Goal: Task Accomplishment & Management: Complete application form

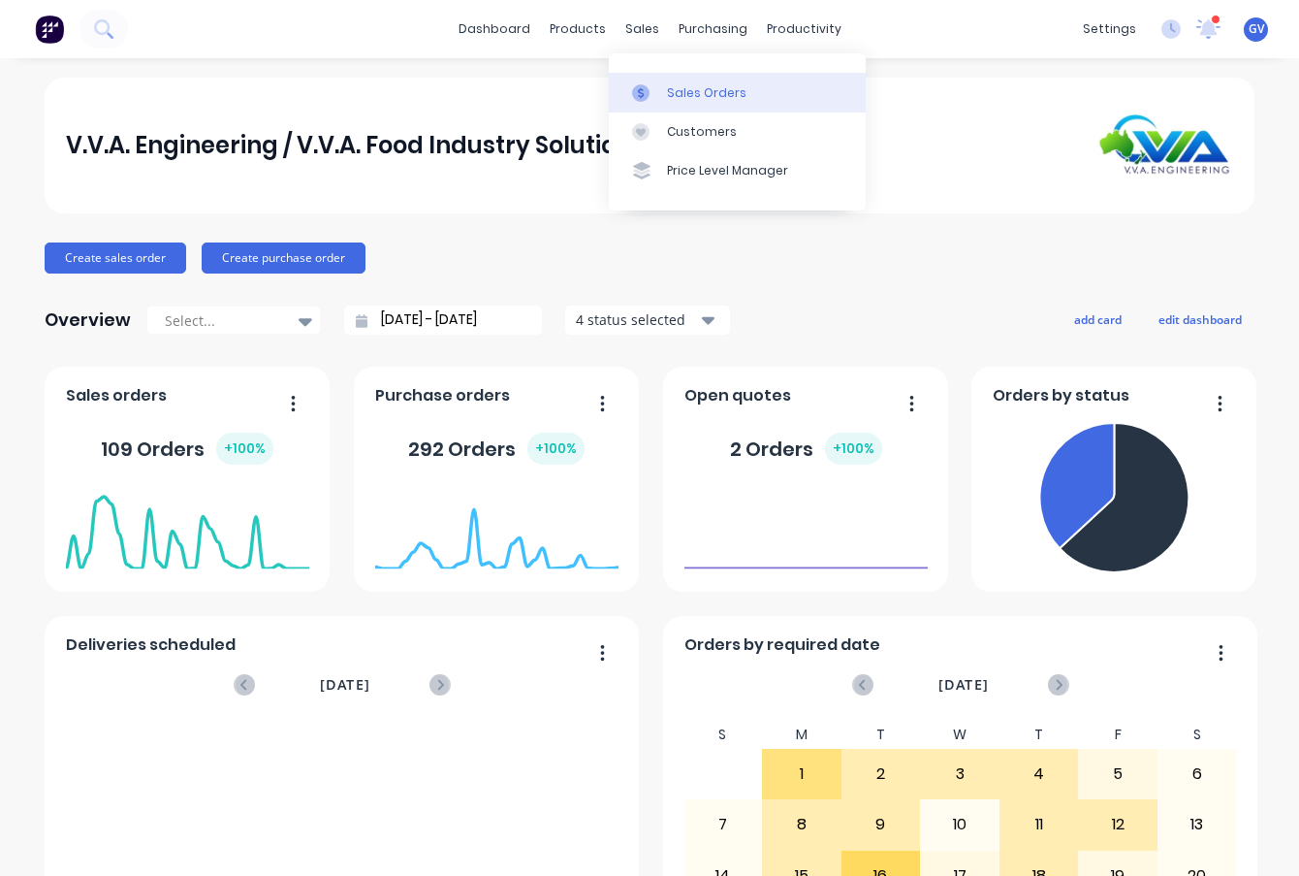
click at [673, 92] on div "Sales Orders" at bounding box center [707, 92] width 80 height 17
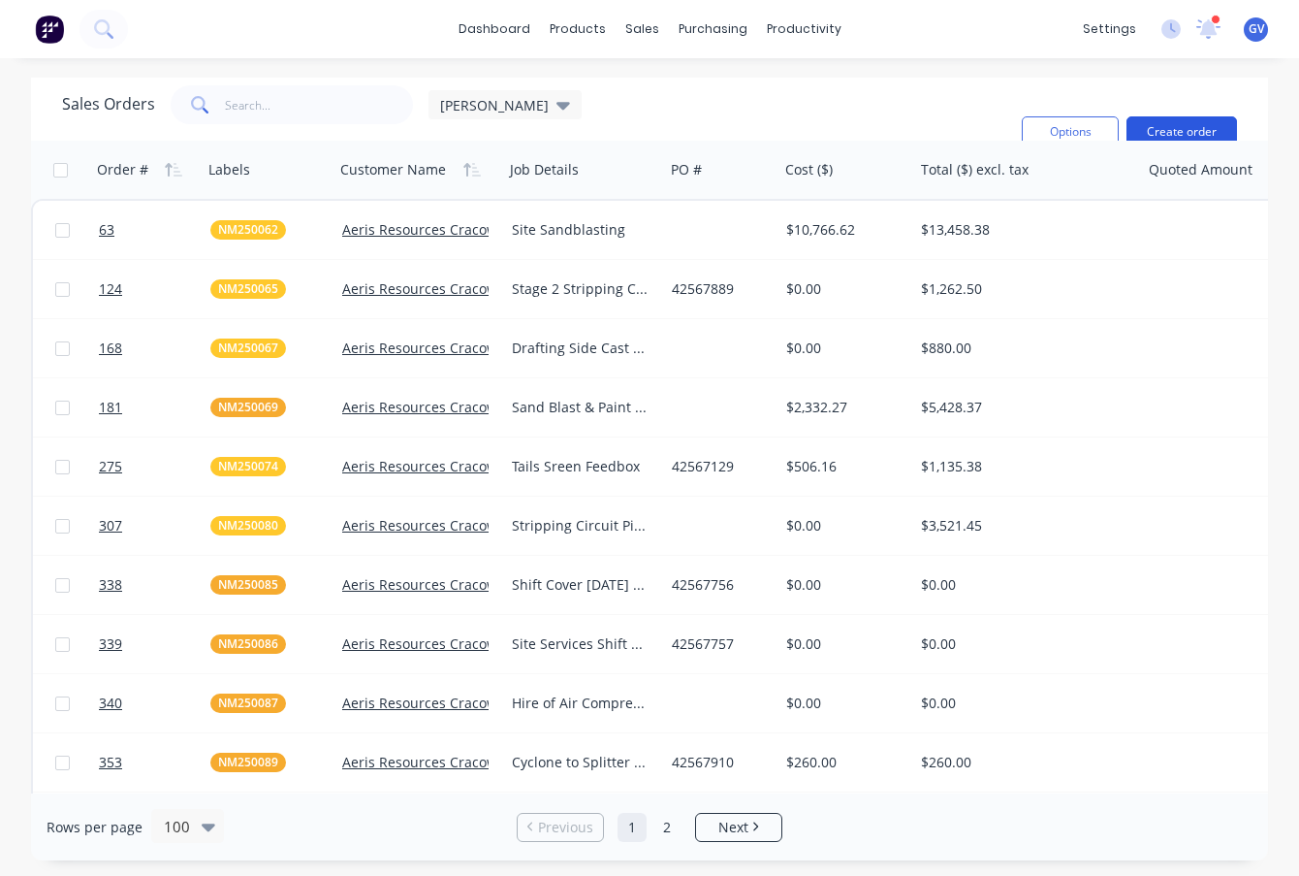
click at [1165, 127] on button "Create order" at bounding box center [1182, 131] width 111 height 31
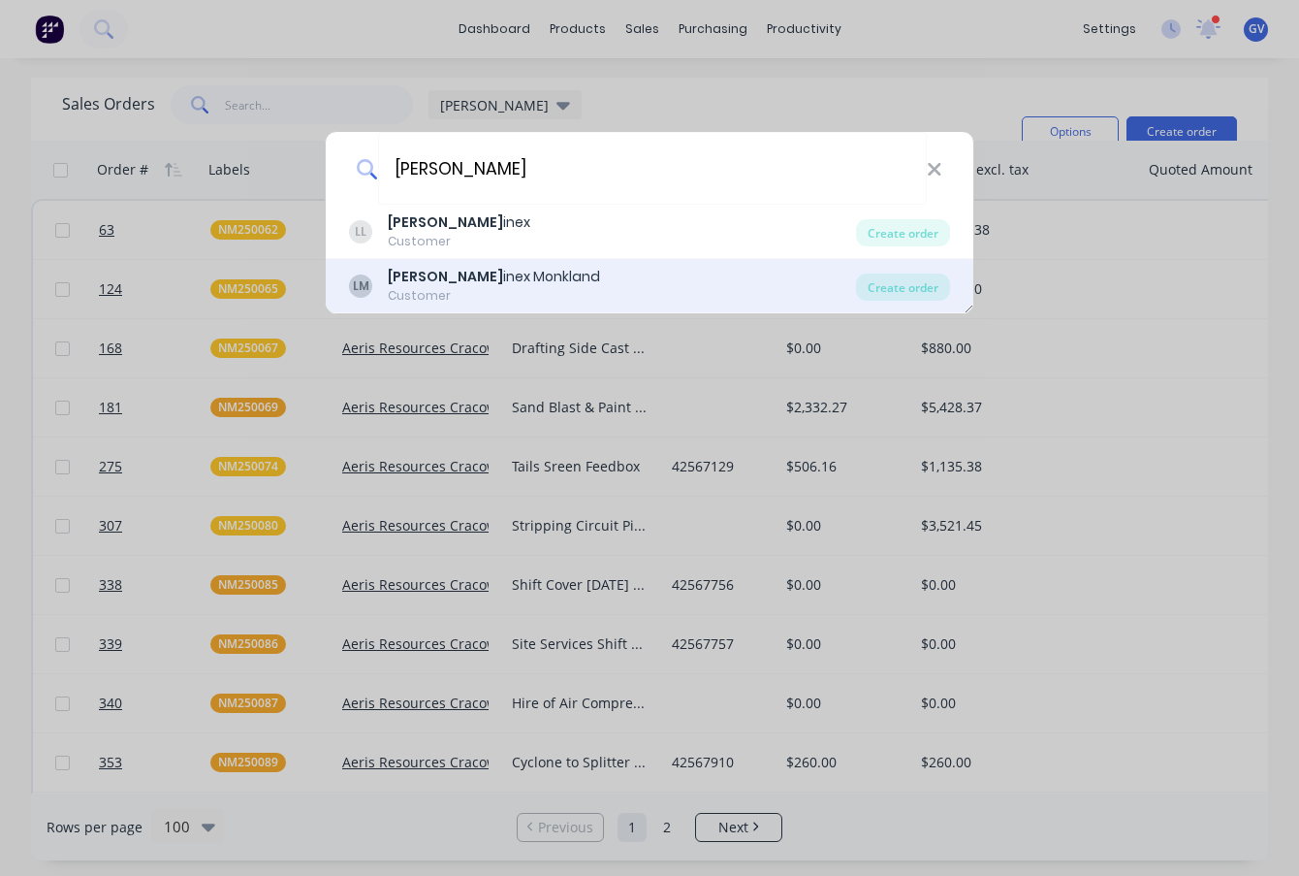
type input "[PERSON_NAME]"
click at [416, 272] on b "[PERSON_NAME]" at bounding box center [445, 276] width 115 height 19
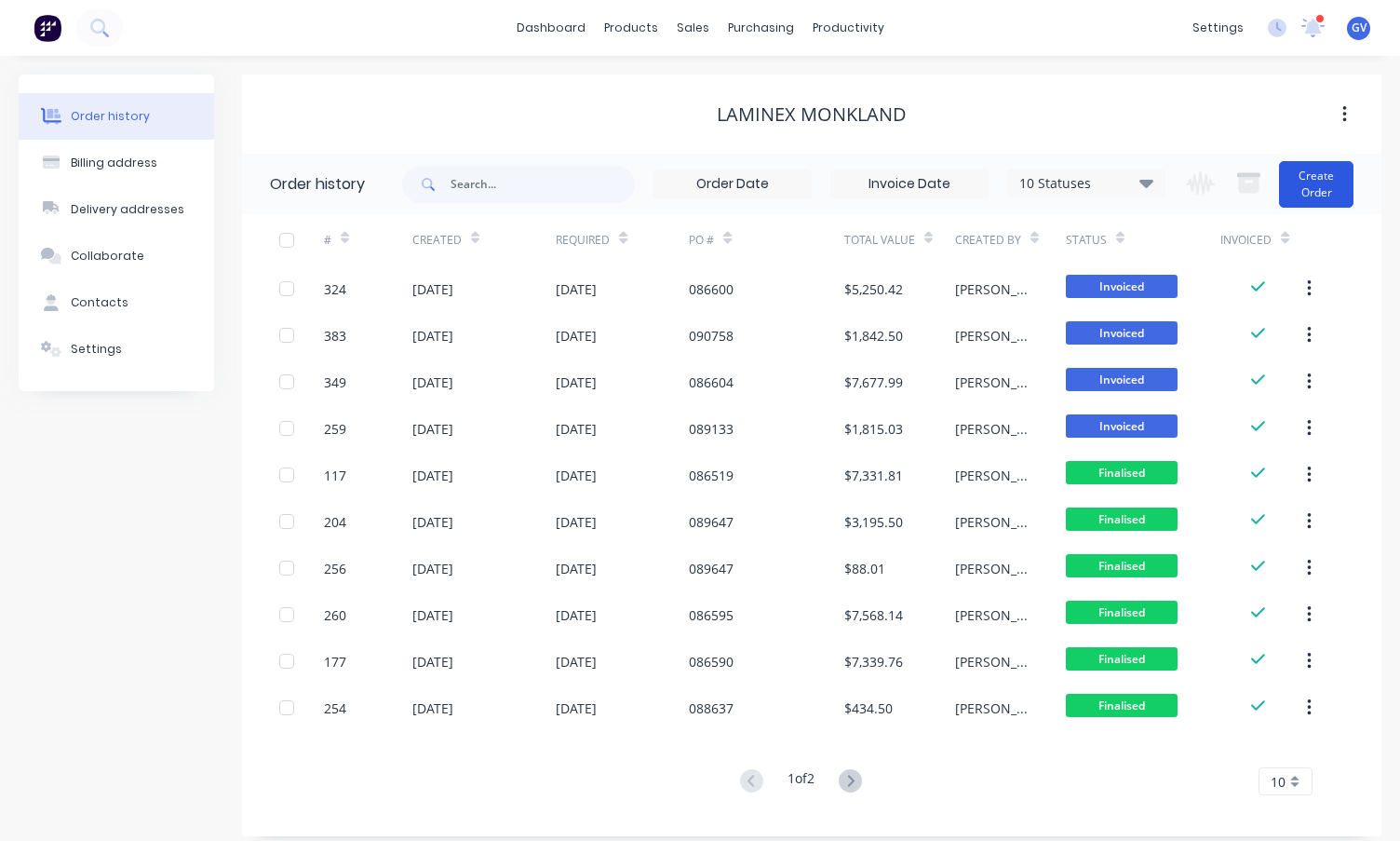
click at [1246, 179] on button "Create Order" at bounding box center [1316, 184] width 75 height 46
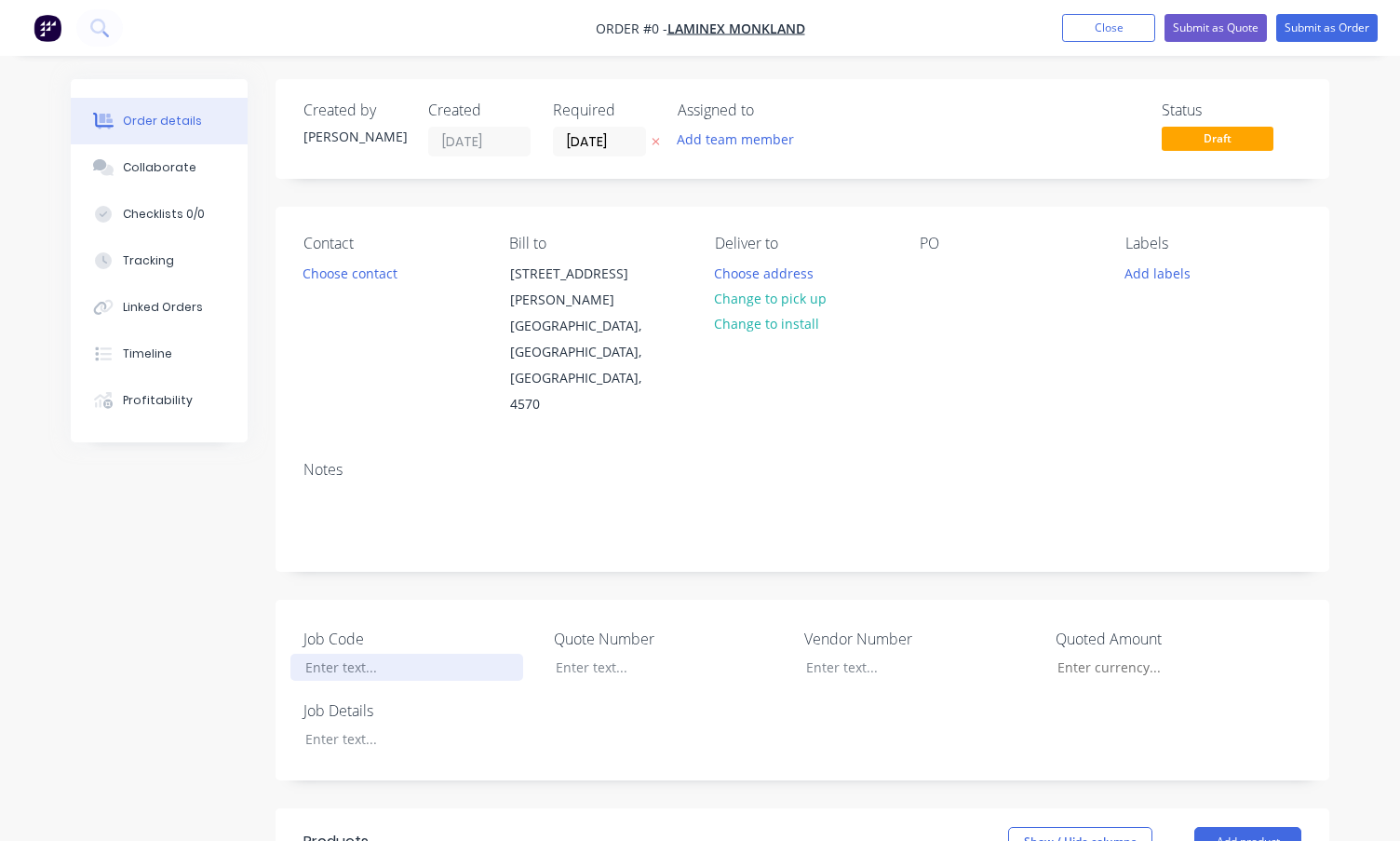
click at [322, 654] on div at bounding box center [407, 667] width 232 height 27
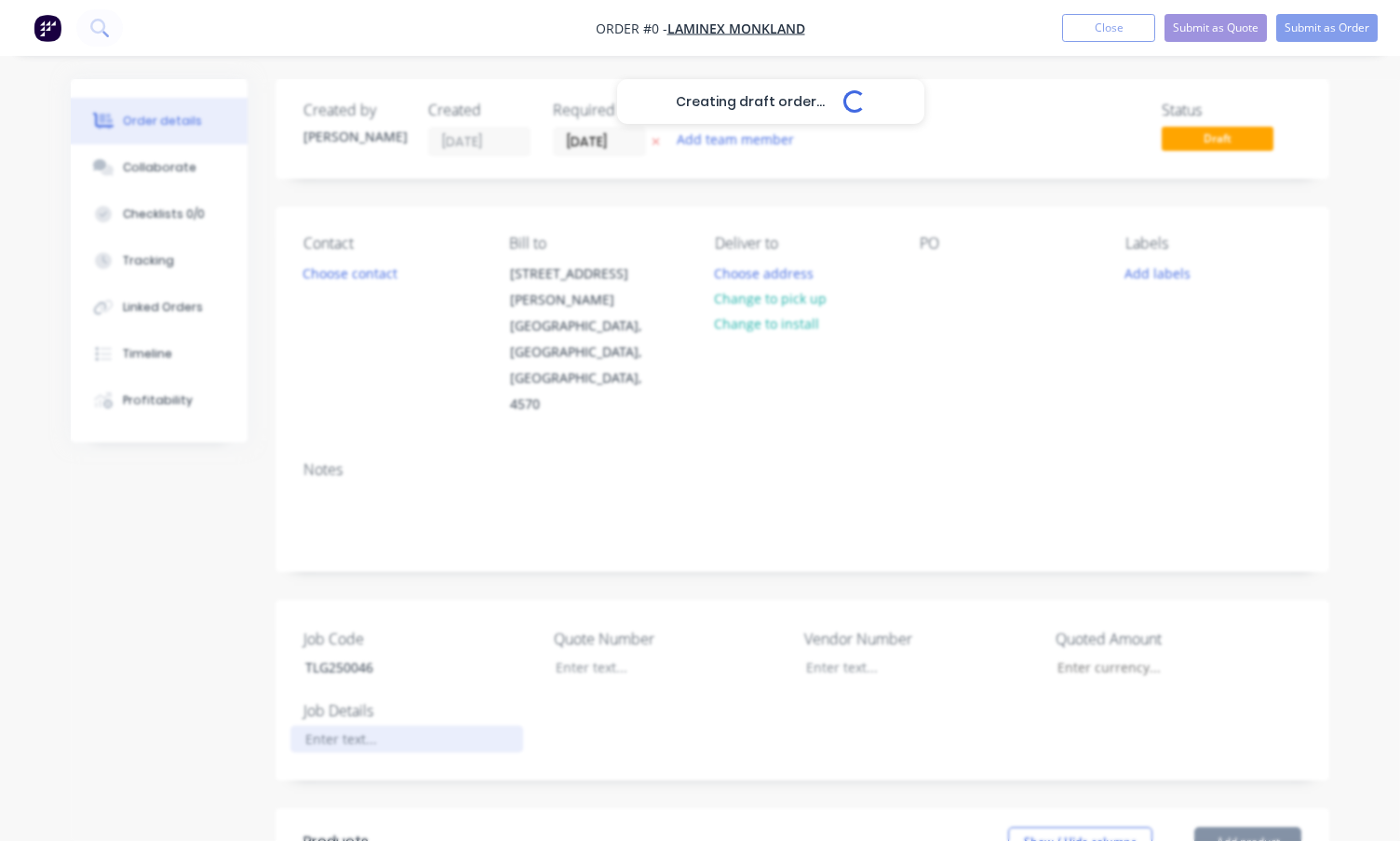
click at [352, 681] on div "Creating draft order... Loading... Order details Collaborate Checklists 0/0 Tra…" at bounding box center [700, 745] width 1296 height 1334
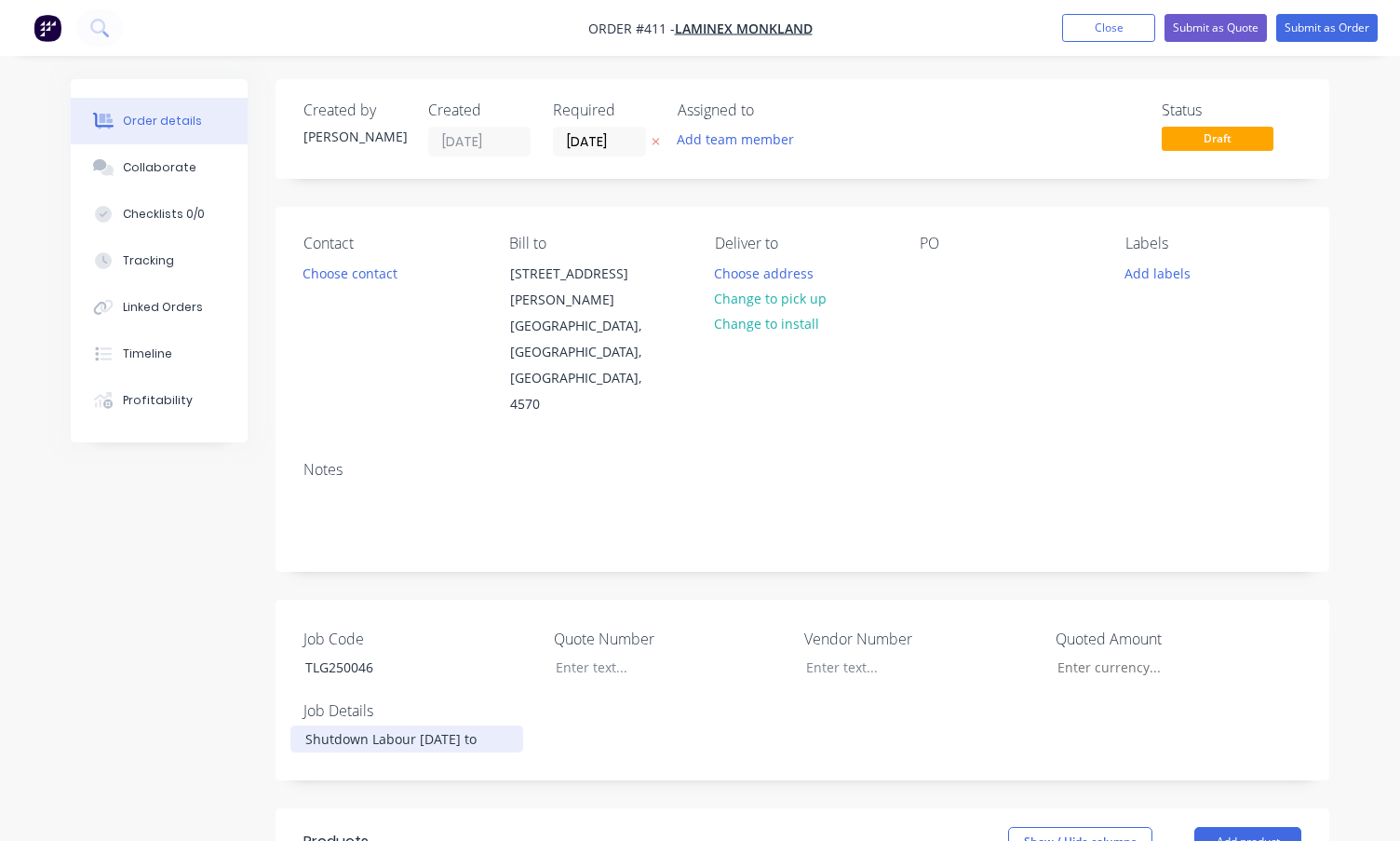
click at [414, 725] on div "Shutdown Labour [DATE] to" at bounding box center [407, 738] width 232 height 27
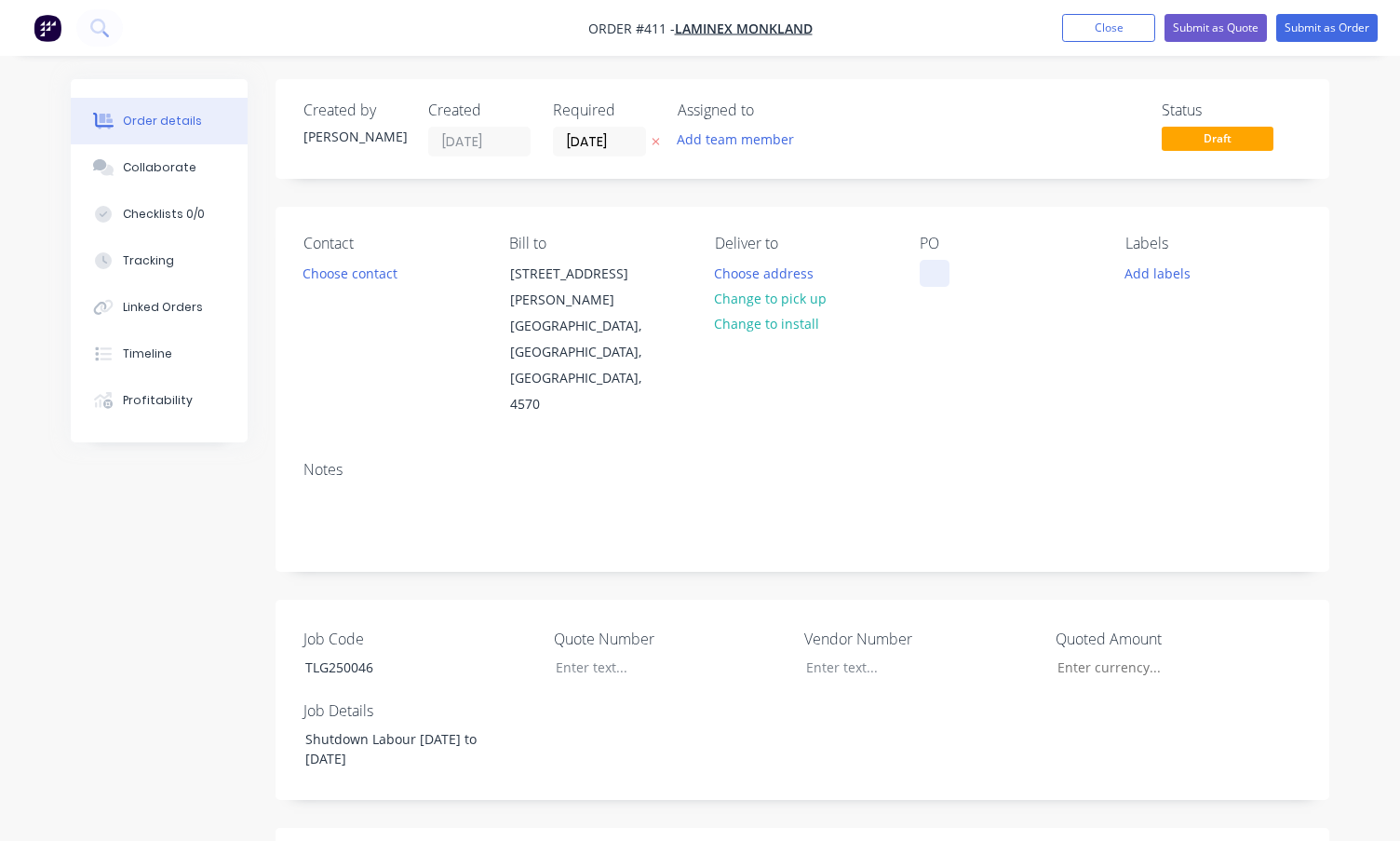
click at [936, 275] on div at bounding box center [934, 274] width 30 height 27
drag, startPoint x: 404, startPoint y: 620, endPoint x: 257, endPoint y: 622, distance: 147.0
click at [257, 622] on div "Created by [PERSON_NAME] Created [DATE] Required [DATE] Assigned to Add team me…" at bounding box center [700, 755] width 1259 height 1353
copy div "TLG250046"
click at [1150, 273] on button "Add labels" at bounding box center [1158, 273] width 85 height 25
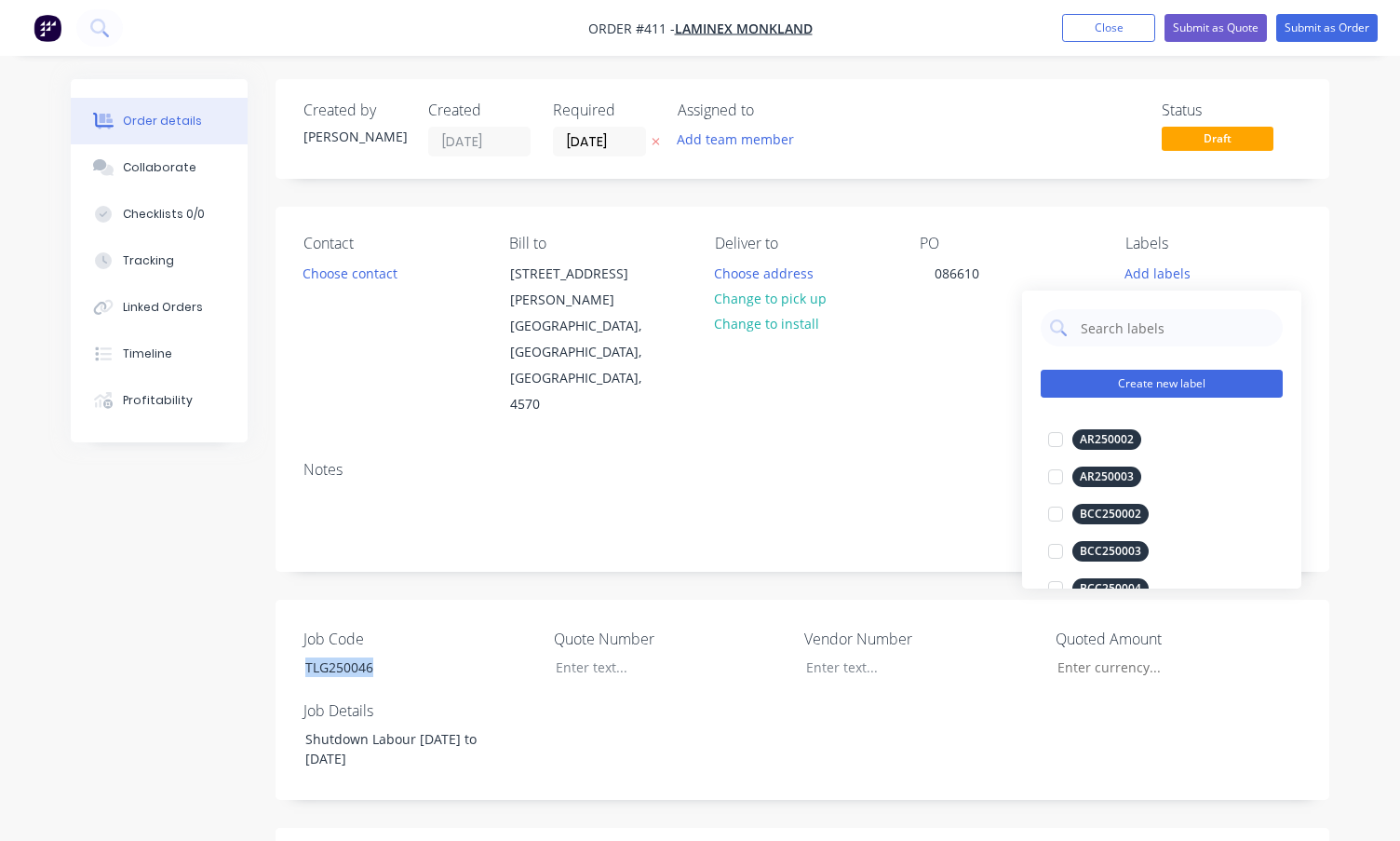
click at [1114, 377] on button "Create new label" at bounding box center [1162, 383] width 242 height 28
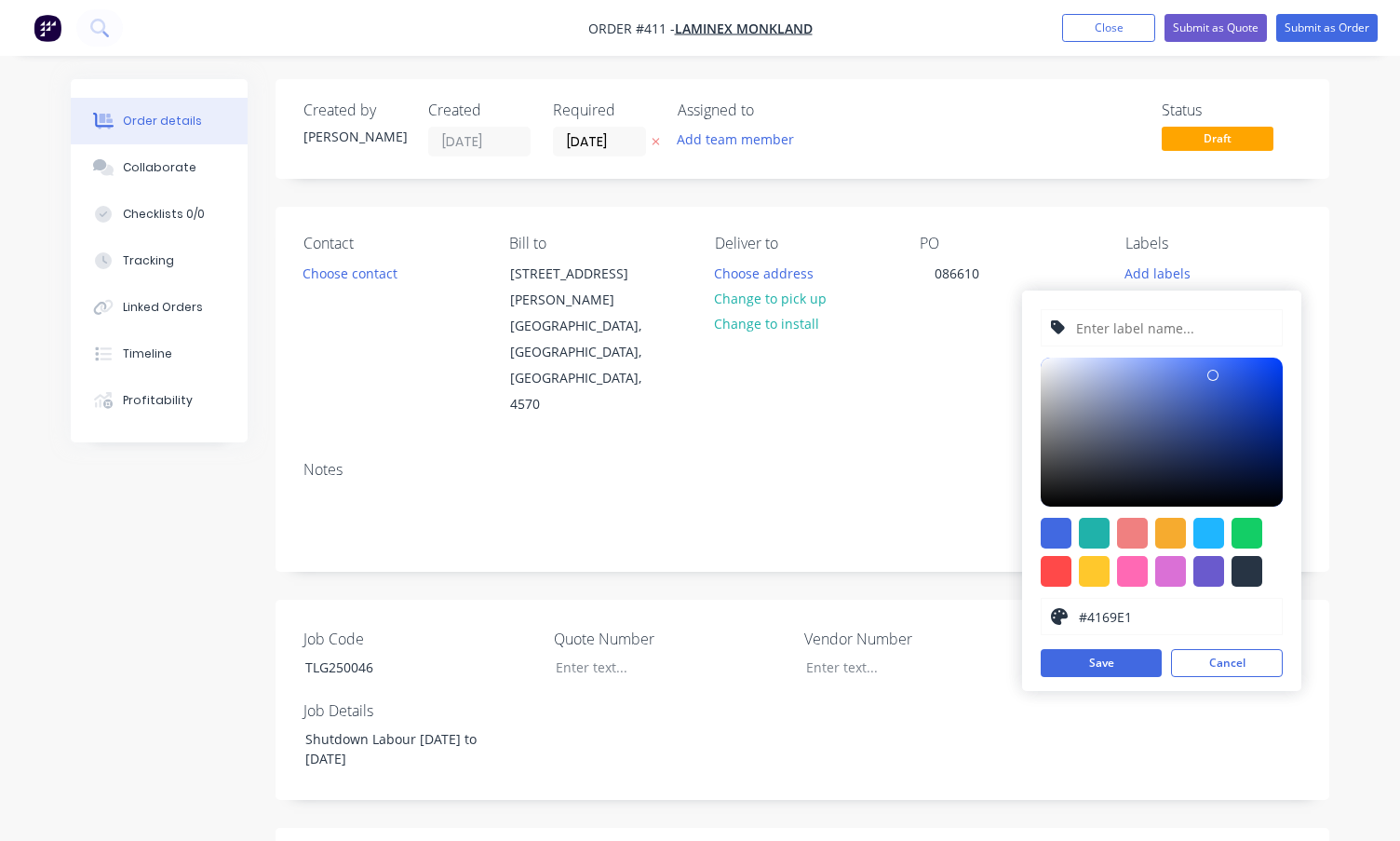
click at [1107, 322] on input "text" at bounding box center [1173, 327] width 199 height 36
paste input "TLG250046"
type input "TLG250046"
click at [1136, 529] on div at bounding box center [1133, 533] width 31 height 31
type input "#F08080"
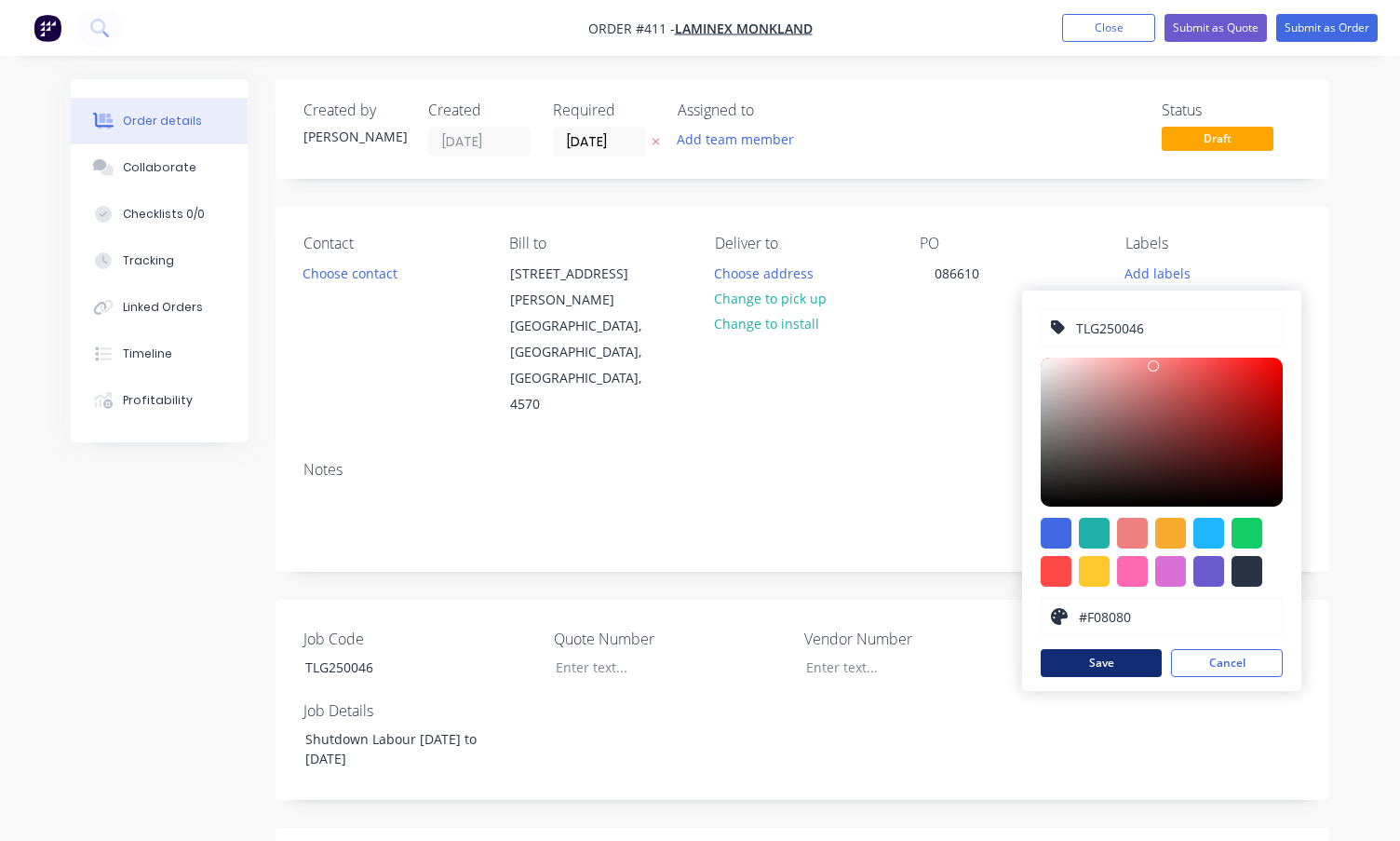
click at [1138, 663] on button "Save" at bounding box center [1101, 662] width 121 height 28
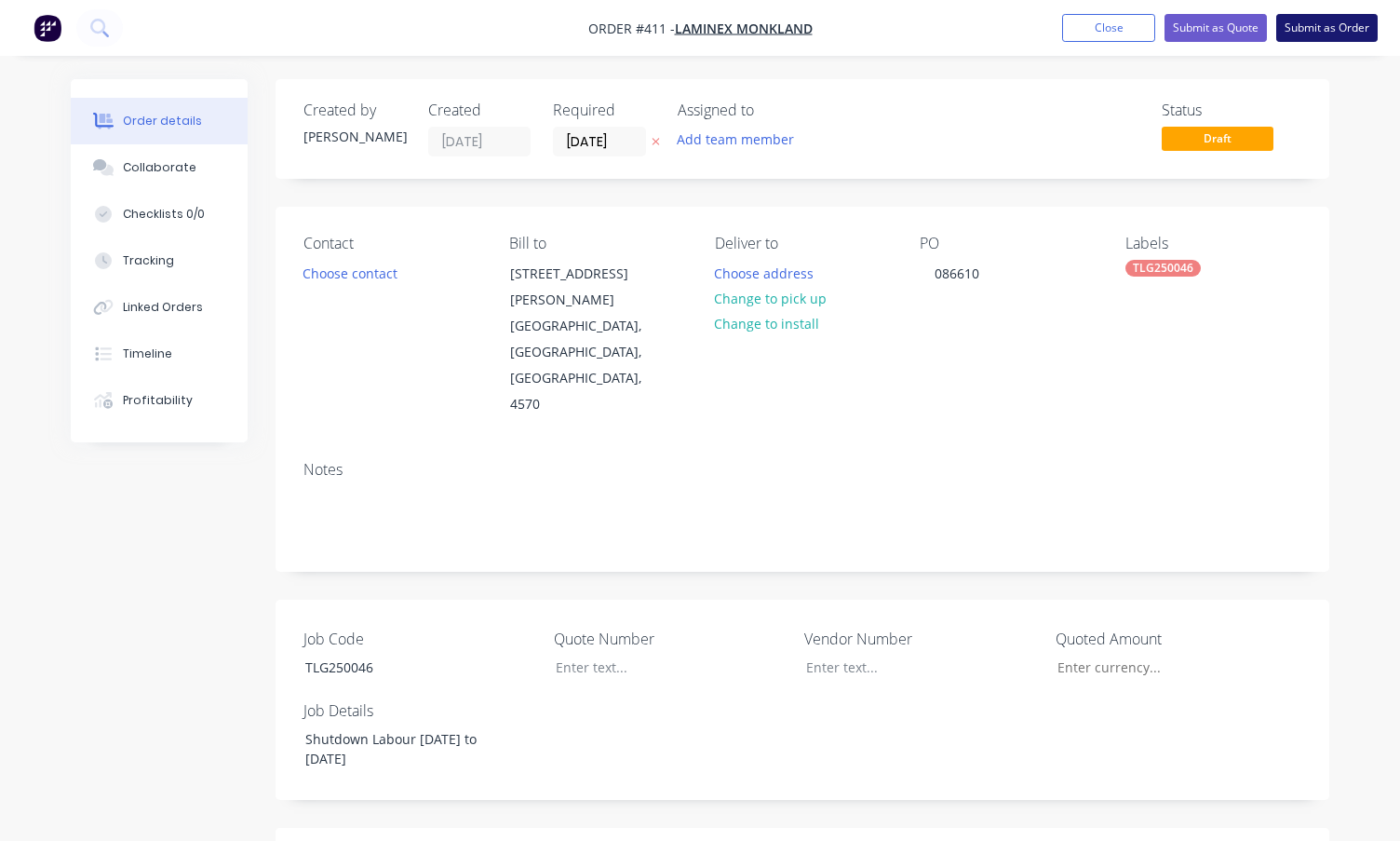
click at [1246, 25] on button "Submit as Order" at bounding box center [1327, 28] width 102 height 28
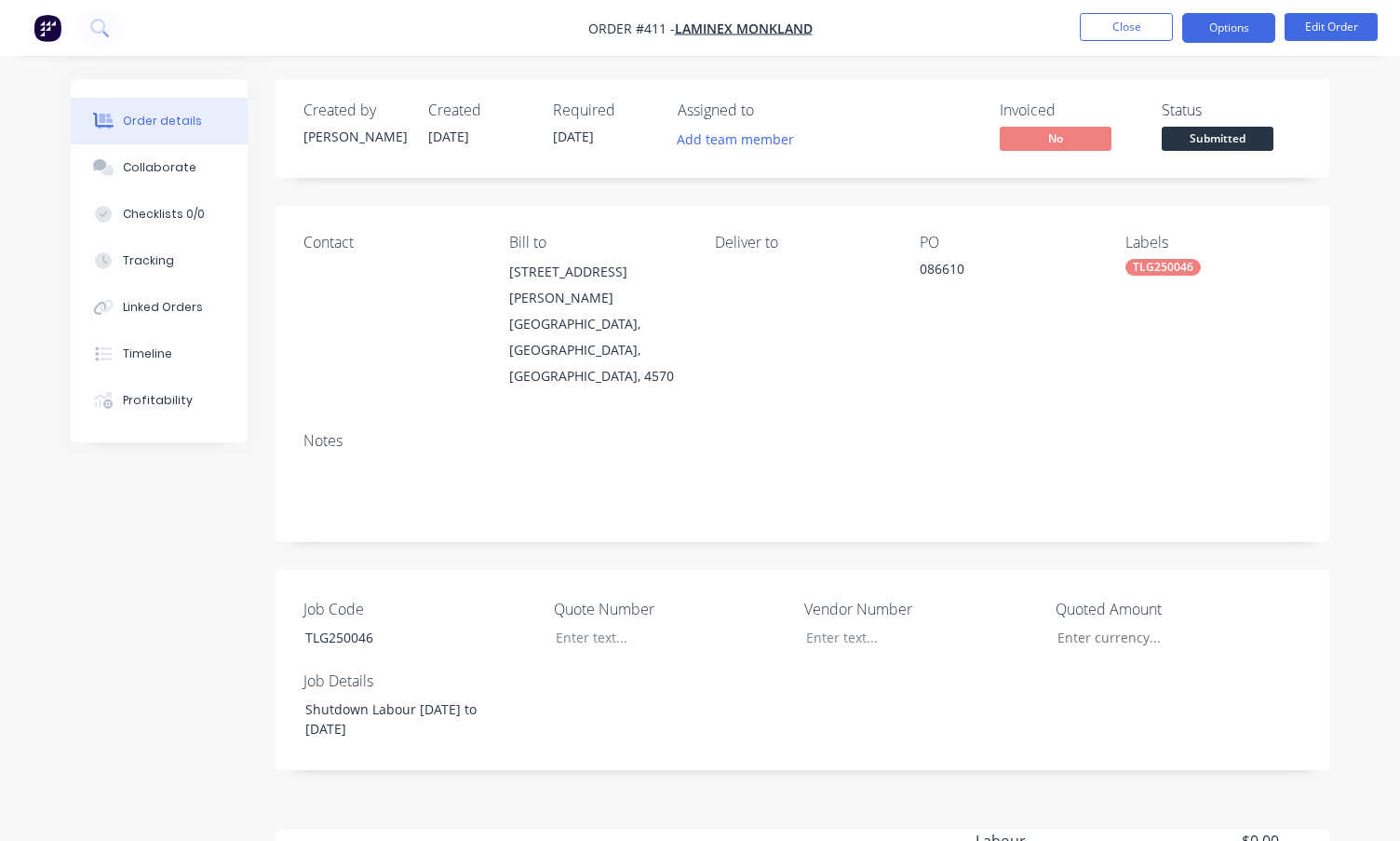
click at [1234, 26] on button "Options" at bounding box center [1228, 28] width 93 height 30
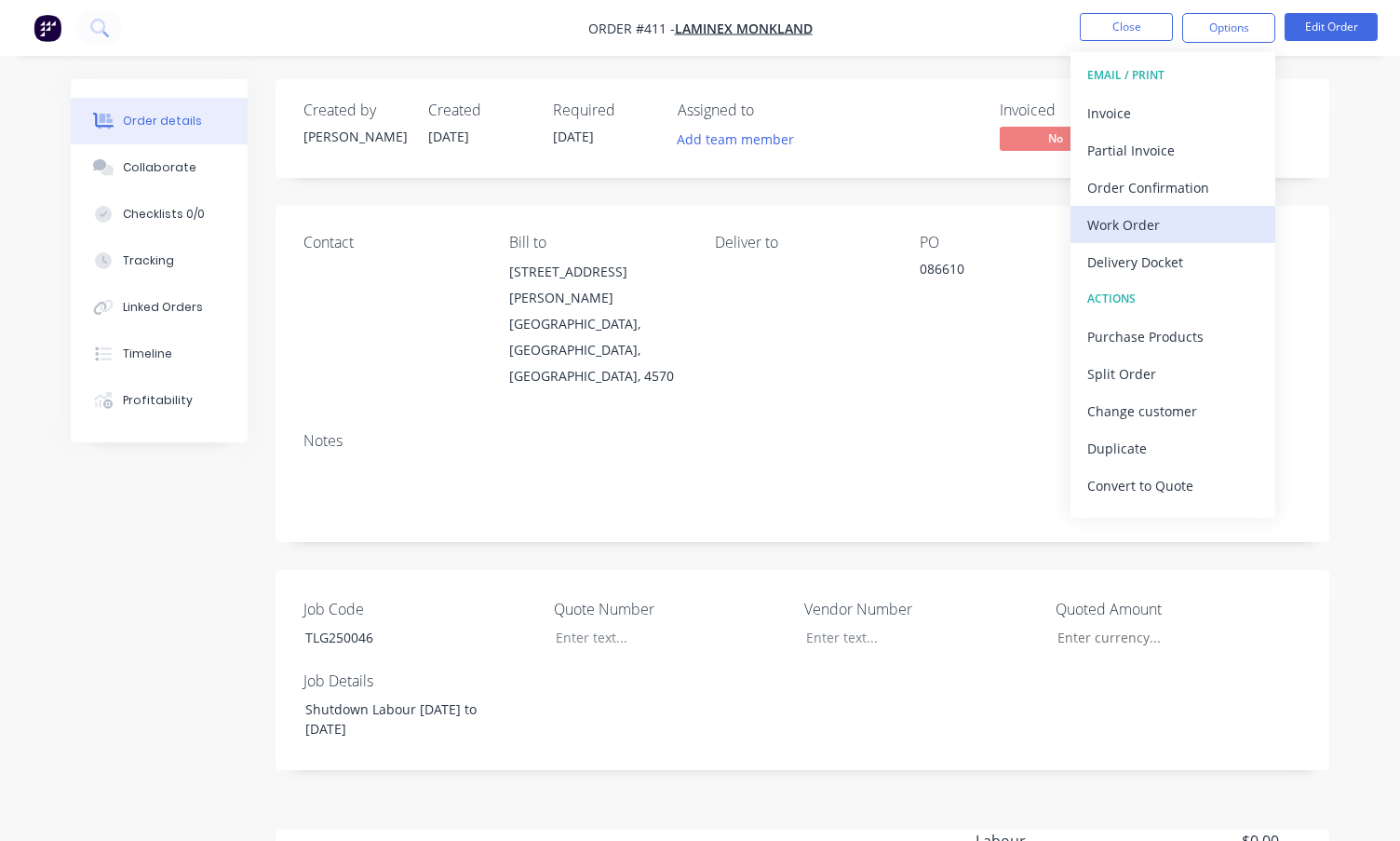
click at [1122, 224] on div "Work Order" at bounding box center [1173, 225] width 171 height 27
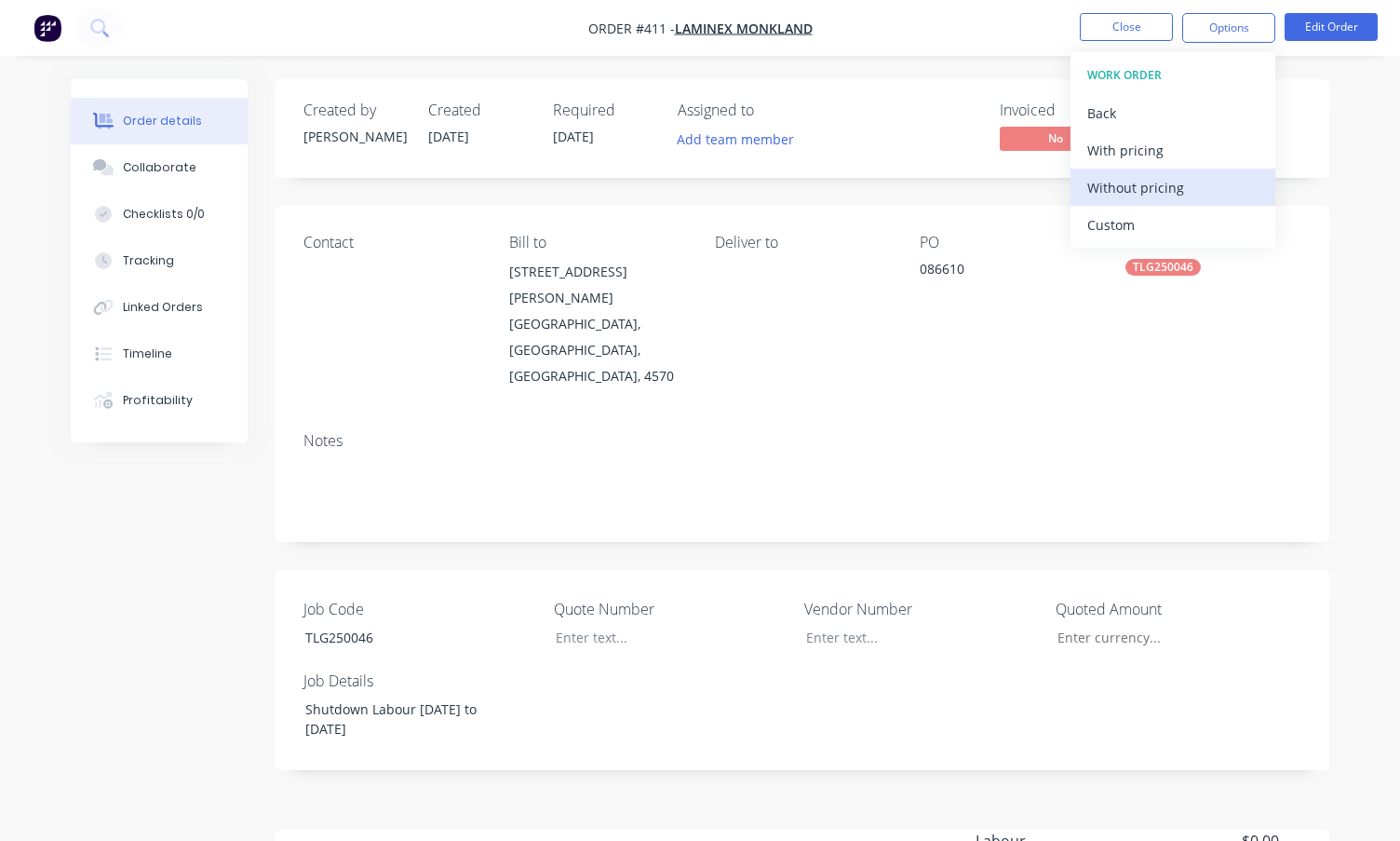
click at [1137, 182] on div "Without pricing" at bounding box center [1173, 187] width 171 height 27
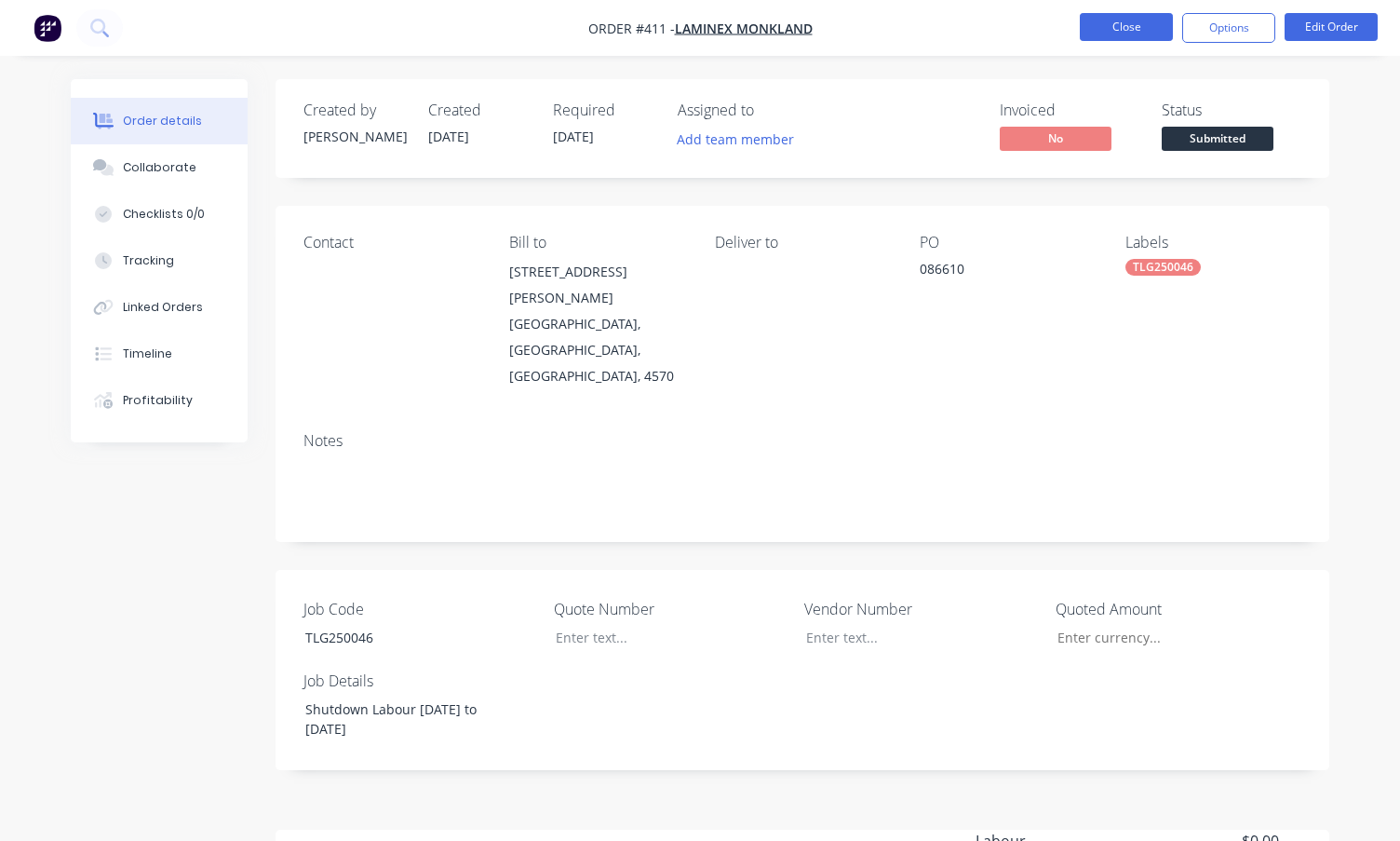
click at [1143, 24] on button "Close" at bounding box center [1126, 27] width 93 height 28
